Goal: Task Accomplishment & Management: Use online tool/utility

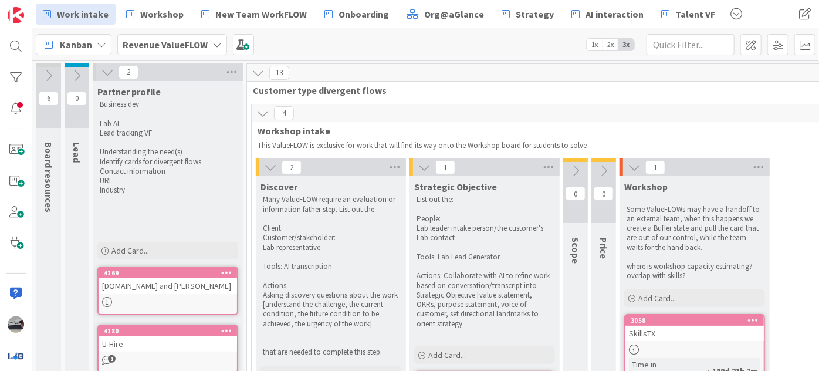
scroll to position [1101, 12]
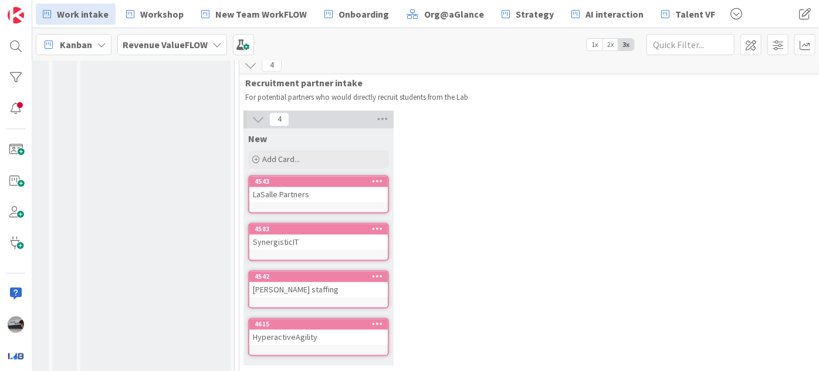
click at [192, 44] on b "Revenue ValueFLOW" at bounding box center [165, 45] width 85 height 12
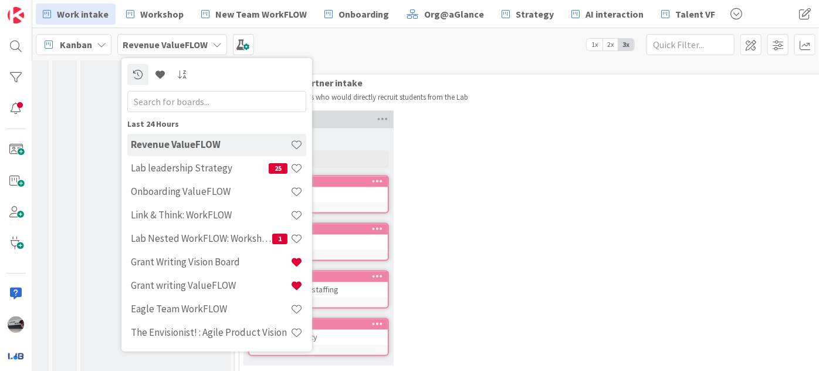
click at [204, 98] on input "text" at bounding box center [216, 100] width 179 height 21
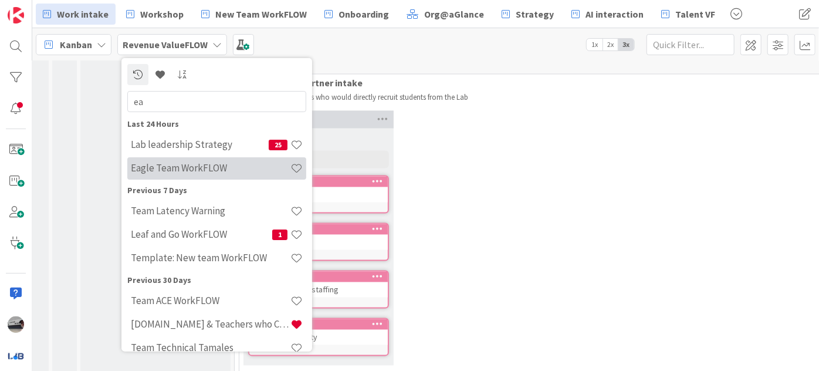
type input "ea"
click at [202, 164] on h4 "Eagle Team WorkFLOW" at bounding box center [211, 168] width 160 height 12
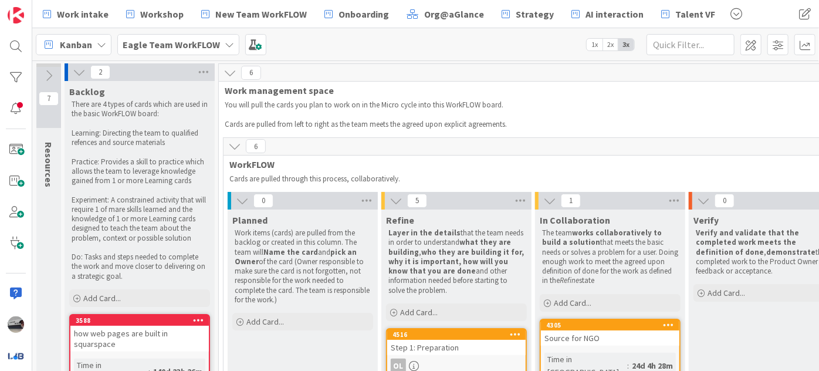
click at [48, 73] on icon at bounding box center [48, 75] width 13 height 13
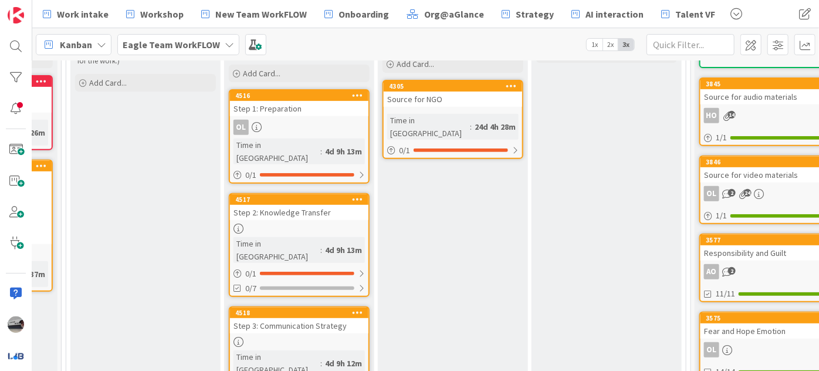
scroll to position [213, 283]
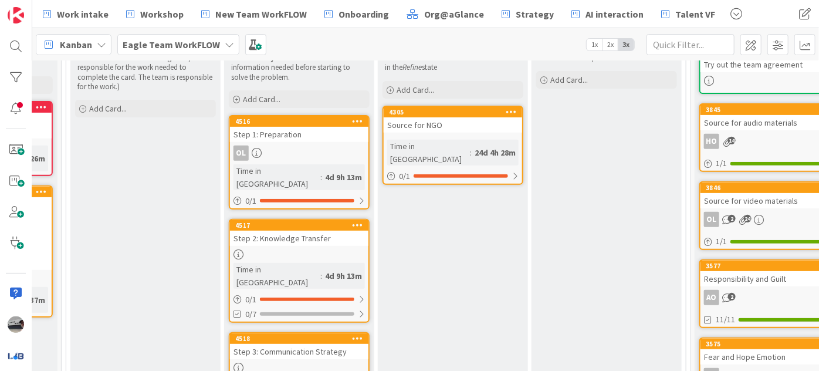
click at [427, 124] on div "Source for NGO" at bounding box center [453, 124] width 138 height 15
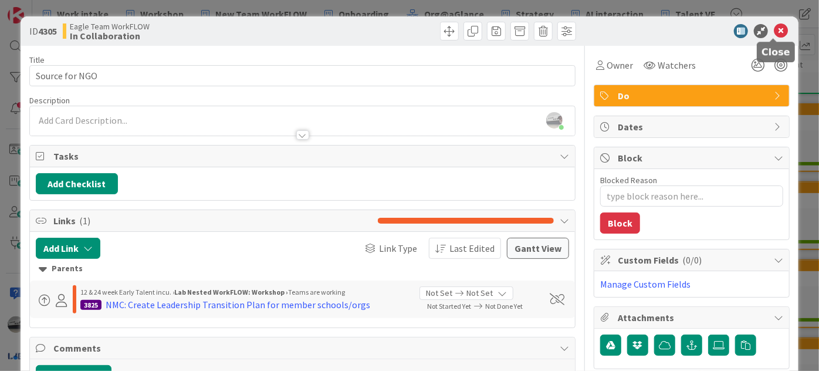
click at [774, 31] on icon at bounding box center [781, 31] width 14 height 14
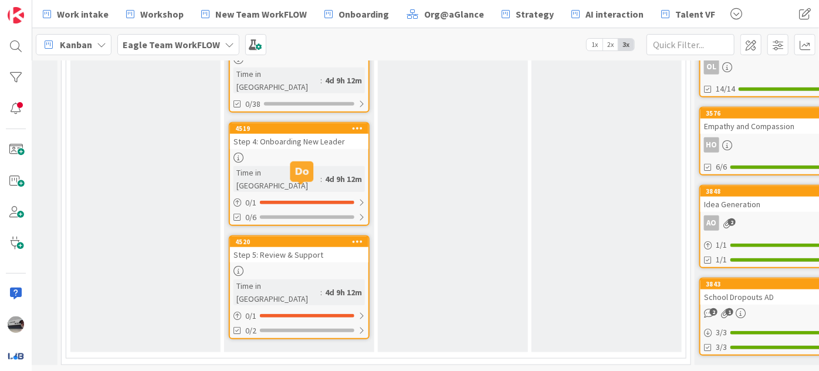
scroll to position [256, 283]
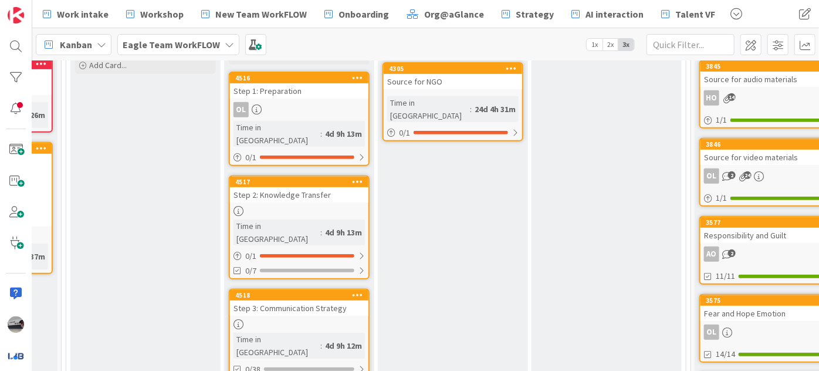
click at [290, 300] on div "Step 3: Communication Strategy" at bounding box center [299, 307] width 138 height 15
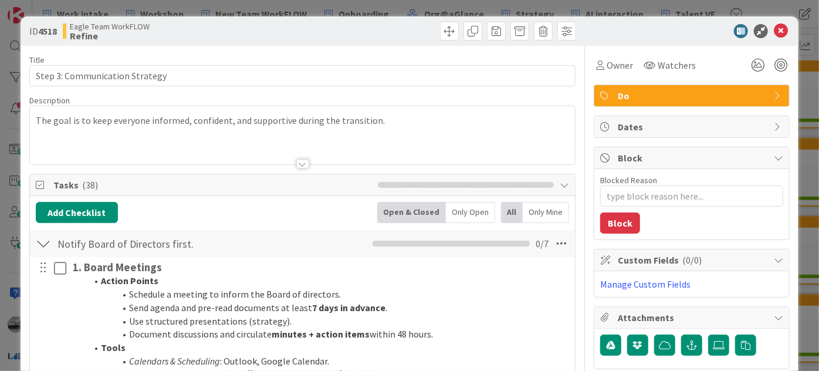
type textarea "x"
click at [774, 25] on icon at bounding box center [781, 31] width 14 height 14
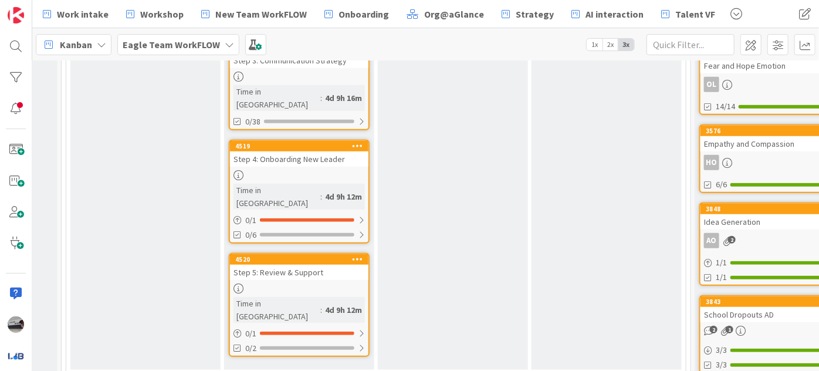
scroll to position [523, 283]
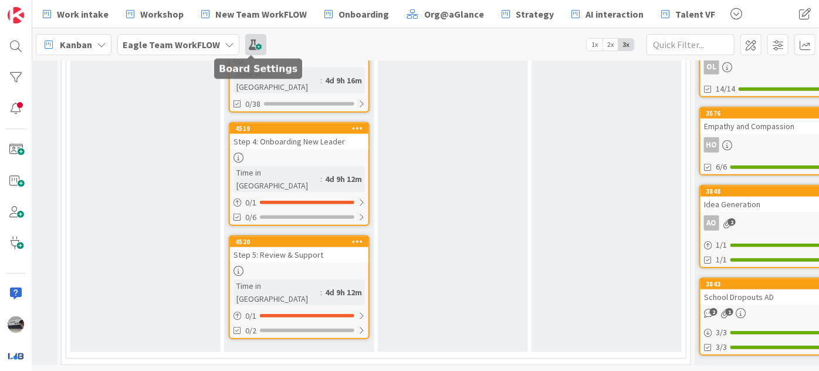
click at [249, 42] on span at bounding box center [255, 44] width 21 height 21
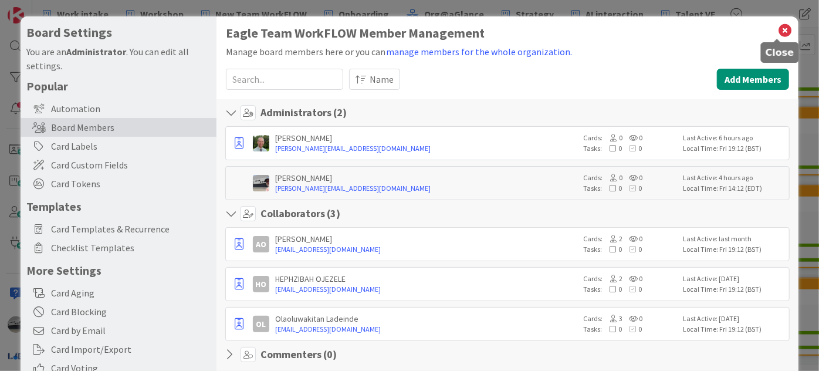
drag, startPoint x: 780, startPoint y: 26, endPoint x: 773, endPoint y: 28, distance: 7.3
click at [780, 26] on icon at bounding box center [785, 30] width 15 height 16
